Goal: Task Accomplishment & Management: Manage account settings

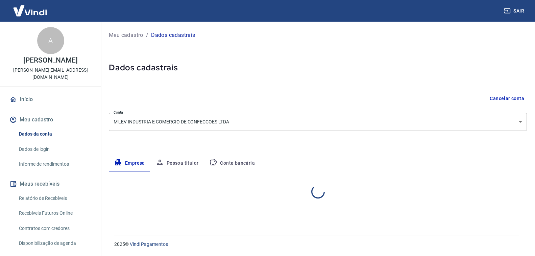
select select "RS"
select select "business"
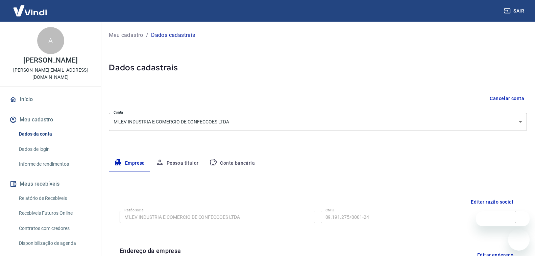
click at [197, 96] on div "Cancelar conta" at bounding box center [318, 98] width 418 height 12
click at [56, 206] on link "Recebíveis Futuros Online" at bounding box center [54, 213] width 77 height 14
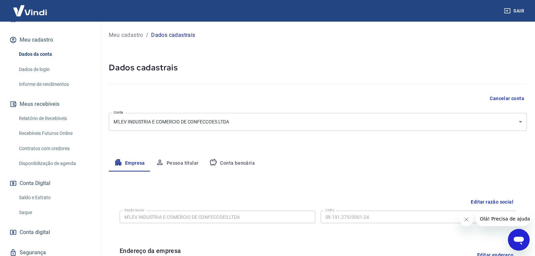
scroll to position [97, 0]
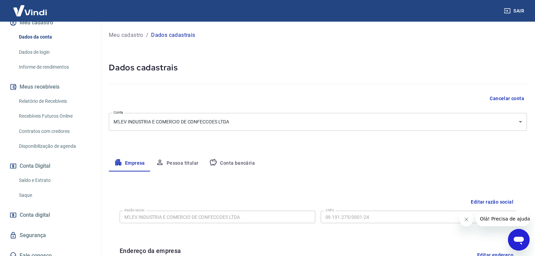
click at [51, 188] on link "Saque" at bounding box center [54, 195] width 77 height 14
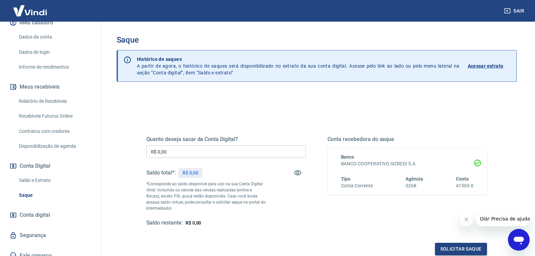
click at [176, 113] on div "Quanto deseja sacar da Conta Digital? R$ 0,00 ​ Saldo total*: R$ 0,00 *Correspo…" at bounding box center [316, 184] width 357 height 157
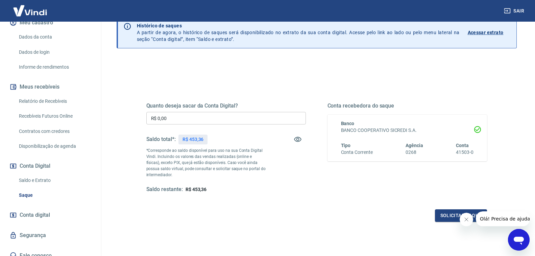
scroll to position [34, 0]
click at [183, 115] on input "R$ 0,00" at bounding box center [225, 117] width 159 height 12
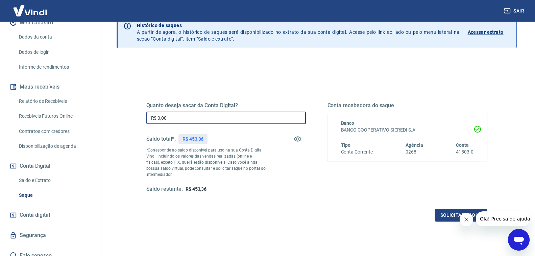
click at [178, 120] on input "R$ 0,00" at bounding box center [225, 117] width 159 height 12
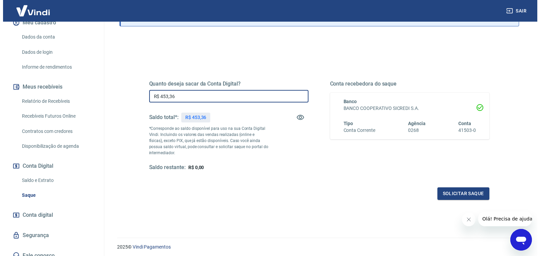
scroll to position [68, 0]
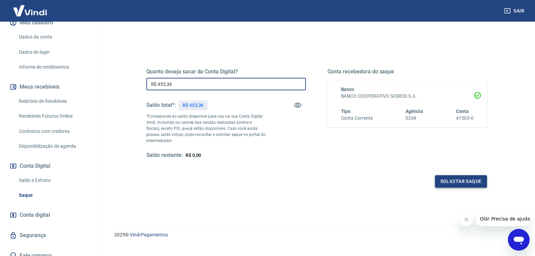
type input "R$ 453,36"
click at [469, 181] on button "Solicitar saque" at bounding box center [461, 181] width 52 height 12
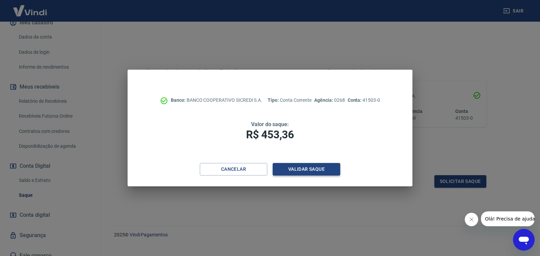
click at [317, 168] on button "Validar saque" at bounding box center [307, 169] width 68 height 12
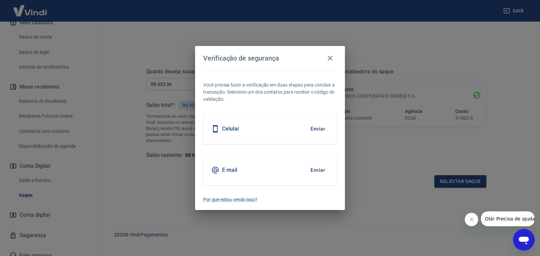
click at [315, 169] on button "Enviar" at bounding box center [318, 170] width 22 height 14
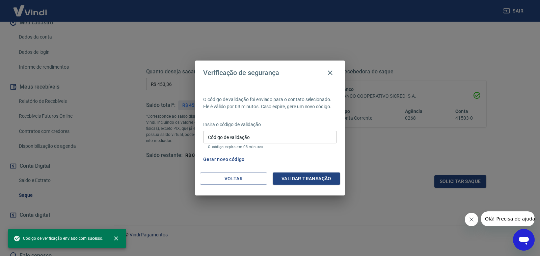
click at [261, 136] on input "Código de validação" at bounding box center [270, 137] width 134 height 12
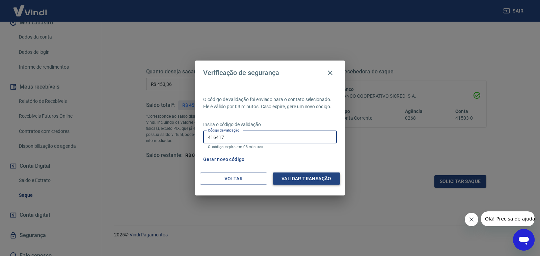
type input "416417"
click at [307, 177] on button "Validar transação" at bounding box center [307, 178] width 68 height 12
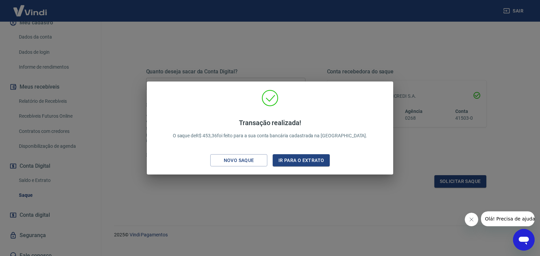
click at [292, 153] on div "Transação realizada! O saque de R$ 453,36 foi feito para a sua conta bancária c…" at bounding box center [270, 129] width 236 height 80
click at [292, 158] on button "Ir para o extrato" at bounding box center [301, 160] width 57 height 12
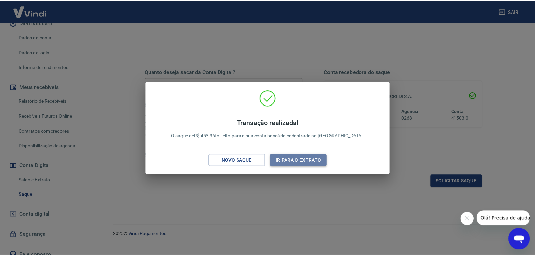
scroll to position [78, 0]
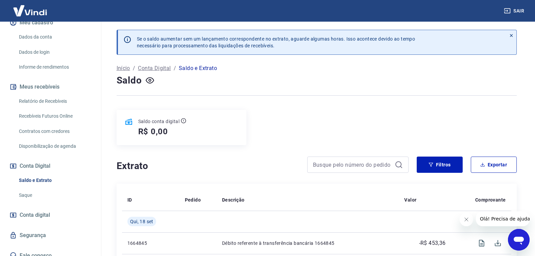
click at [294, 107] on div "Se o saldo aumentar sem um lançamento correspondente no extrato, aguarde alguma…" at bounding box center [316, 209] width 416 height 375
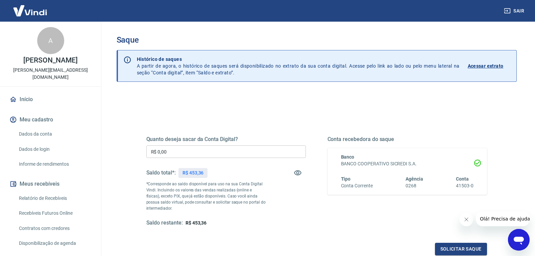
click at [302, 99] on div "Quanto deseja sacar da Conta Digital? R$ 0,00 ​ Saldo total*: R$ 453,36 *Corres…" at bounding box center [316, 213] width 400 height 241
click at [336, 36] on h3 "Saque" at bounding box center [316, 39] width 400 height 9
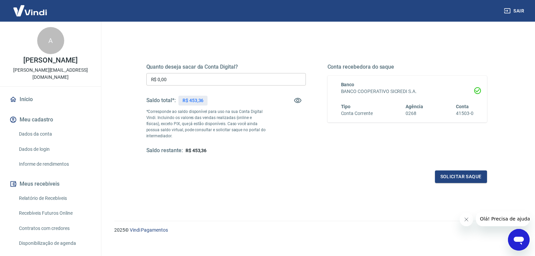
scroll to position [78, 0]
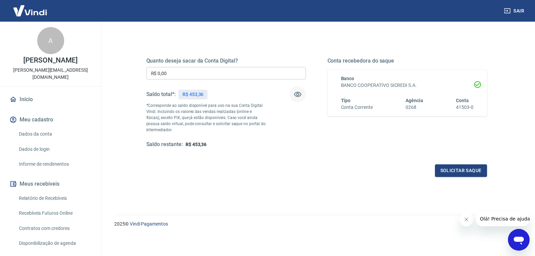
click at [302, 98] on button "button" at bounding box center [297, 94] width 16 height 16
click at [320, 124] on div "Quanto deseja sacar da Conta Digital? R$ 0,00 ​ Saldo total*: R$ 453,36 *Corres…" at bounding box center [316, 102] width 340 height 90
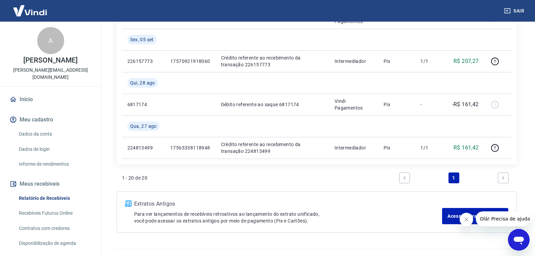
scroll to position [653, 0]
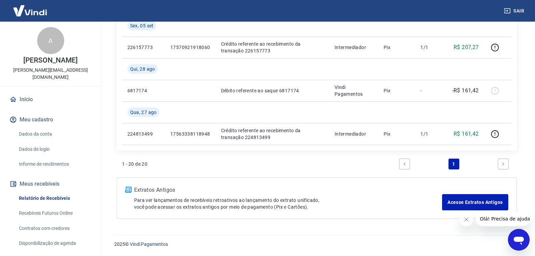
click at [503, 163] on icon "Next page" at bounding box center [503, 163] width 2 height 3
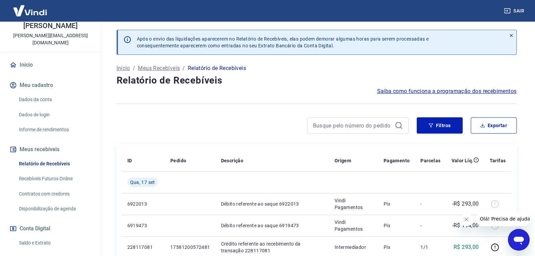
scroll to position [97, 0]
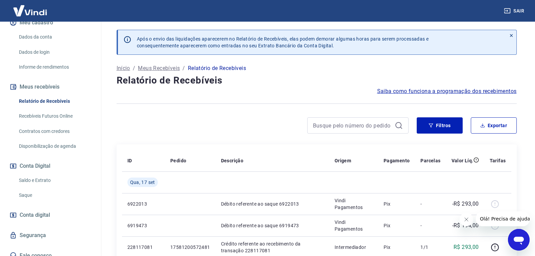
click at [52, 175] on link "Saldo e Extrato" at bounding box center [54, 180] width 77 height 14
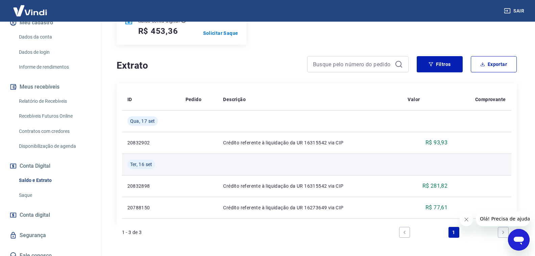
scroll to position [127, 0]
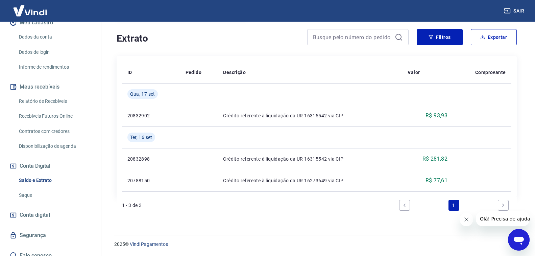
click at [43, 189] on link "Saque" at bounding box center [54, 195] width 77 height 14
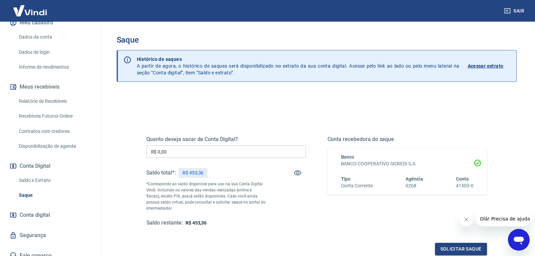
click at [137, 154] on div "Quanto deseja sacar da Conta Digital? R$ 0,00 ​ Saldo total*: R$ 453,36 *Corres…" at bounding box center [316, 184] width 373 height 157
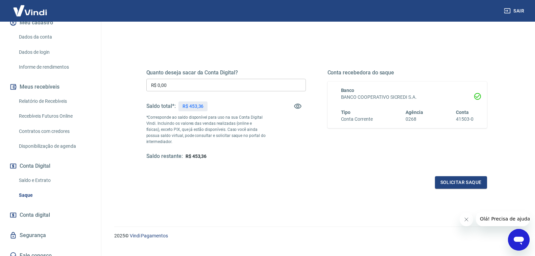
scroll to position [78, 0]
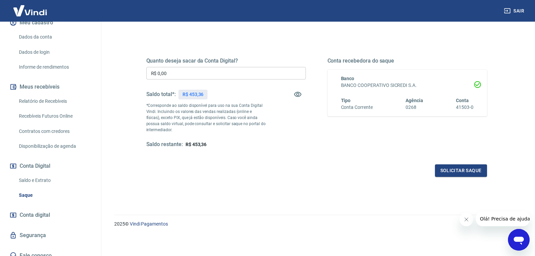
click at [41, 210] on span "Conta digital" at bounding box center [35, 214] width 30 height 9
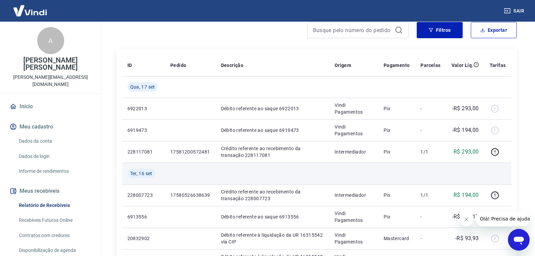
scroll to position [135, 0]
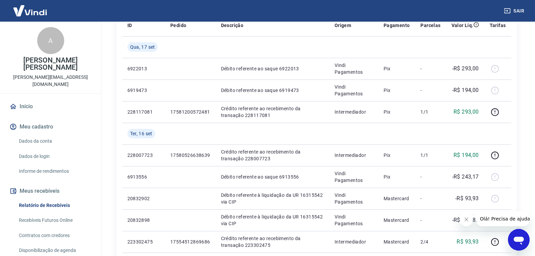
click at [69, 213] on link "Recebíveis Futuros Online" at bounding box center [54, 220] width 77 height 14
